Goal: Transaction & Acquisition: Subscribe to service/newsletter

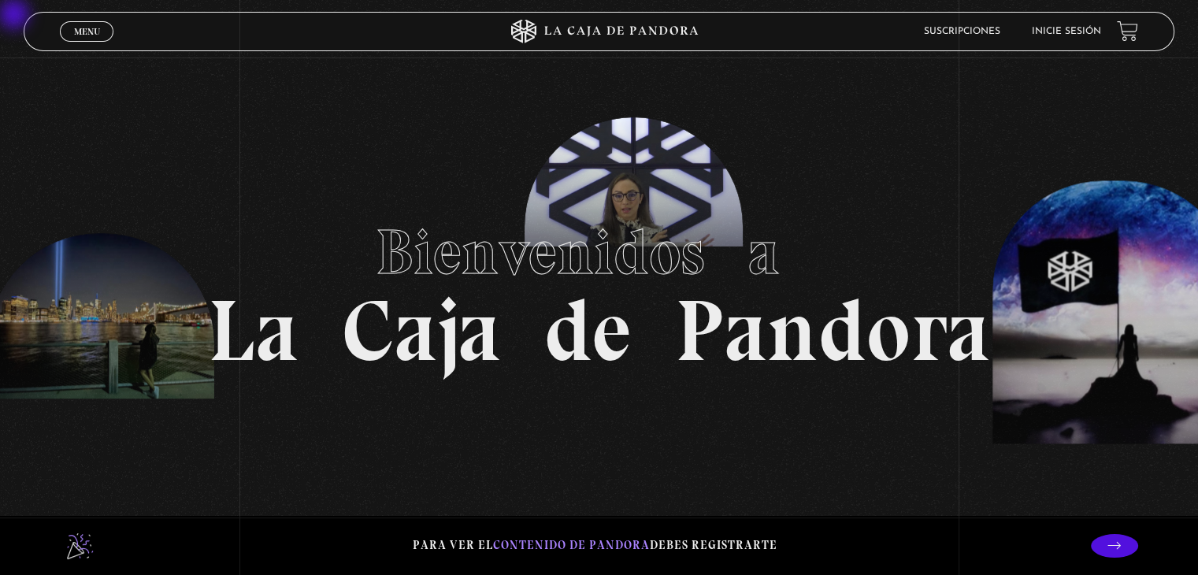
click at [601, 32] on ul "Suscripciones Inicie sesión" at bounding box center [1012, 31] width 177 height 24
click at [601, 32] on link "Inicie sesión" at bounding box center [1066, 31] width 69 height 9
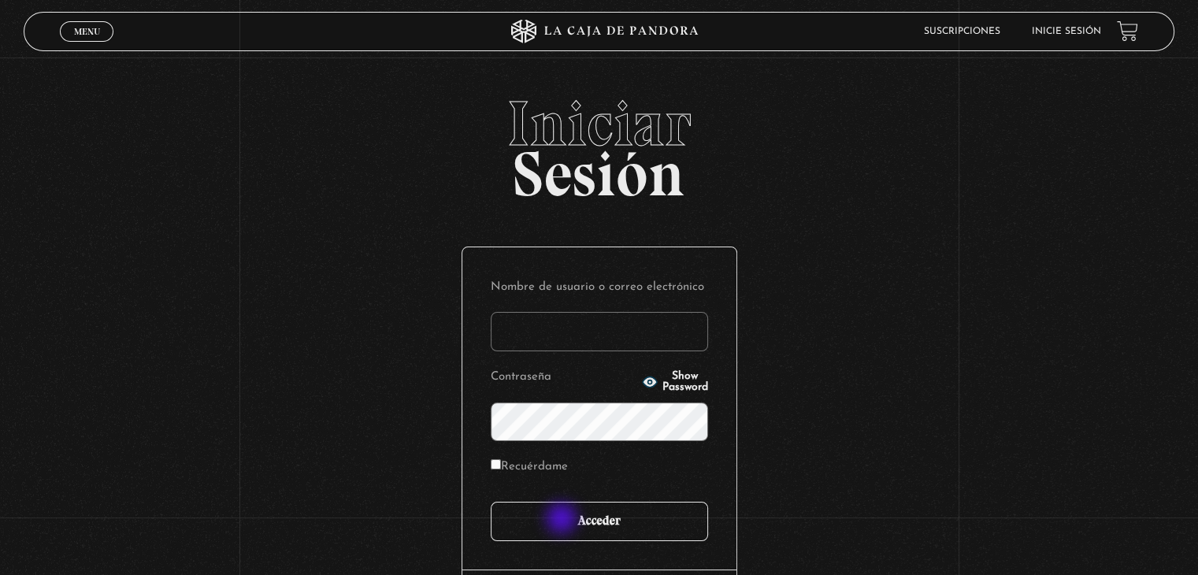
type input "[EMAIL_ADDRESS][DOMAIN_NAME]"
click at [566, 524] on input "Acceder" at bounding box center [599, 521] width 217 height 39
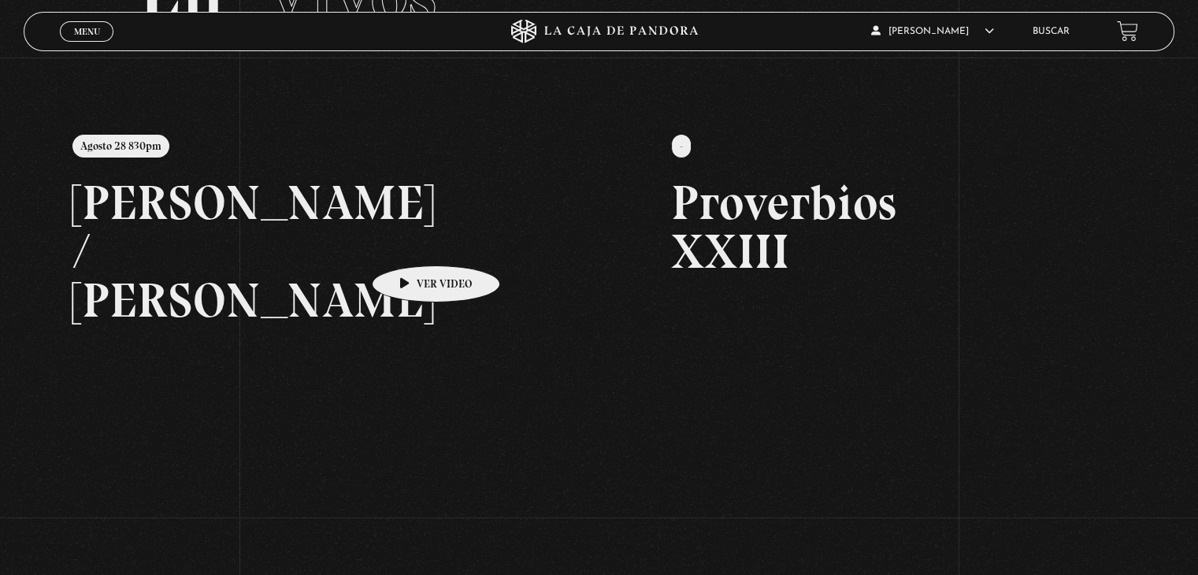
scroll to position [158, 0]
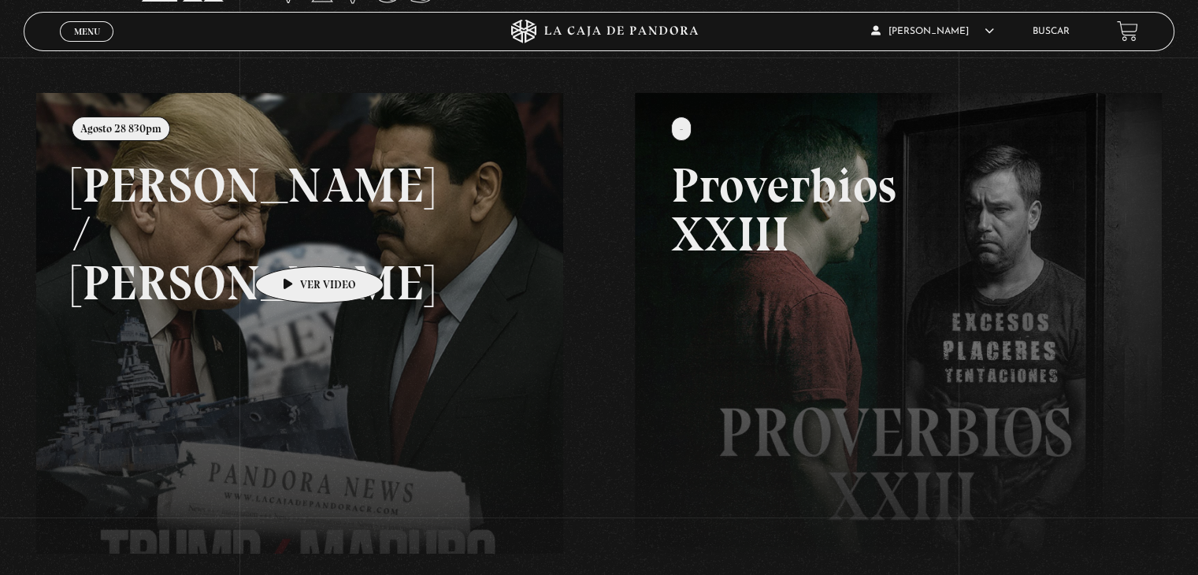
click at [295, 243] on link at bounding box center [635, 380] width 1198 height 575
